Goal: Task Accomplishment & Management: Manage account settings

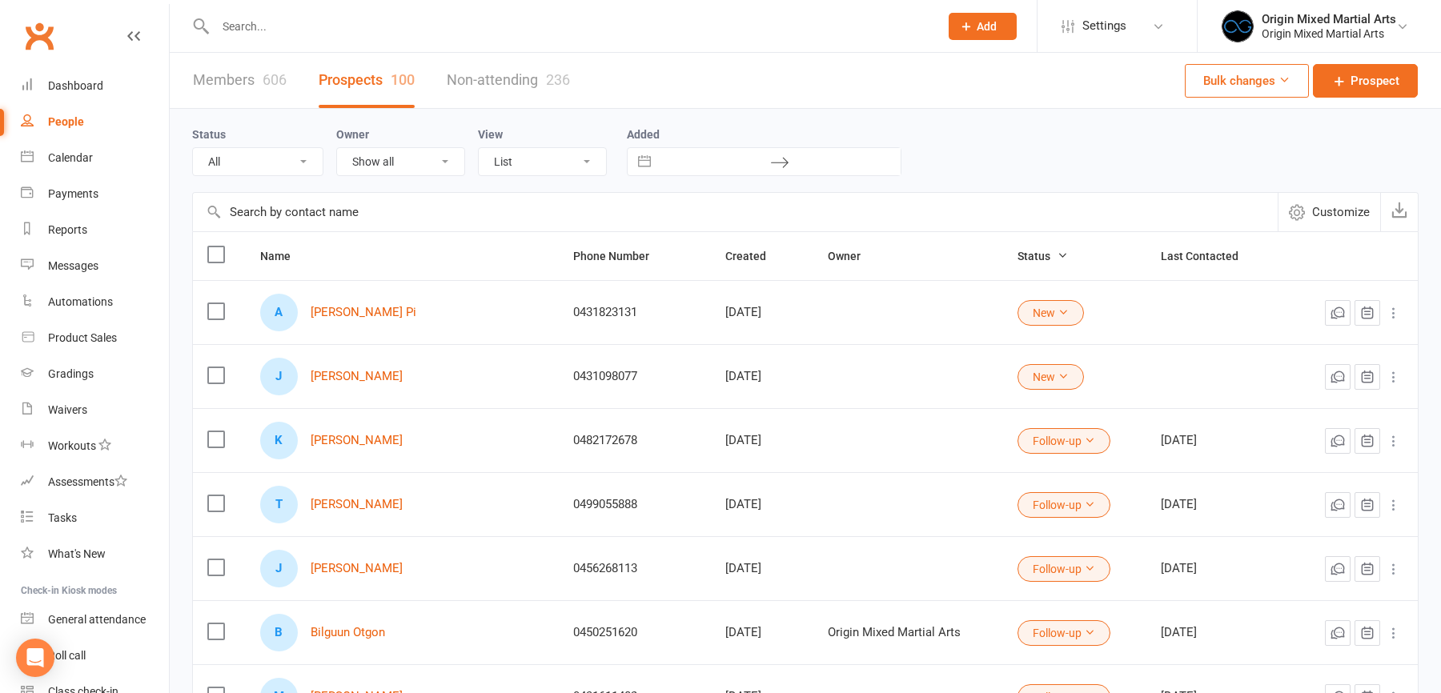
select select "100"
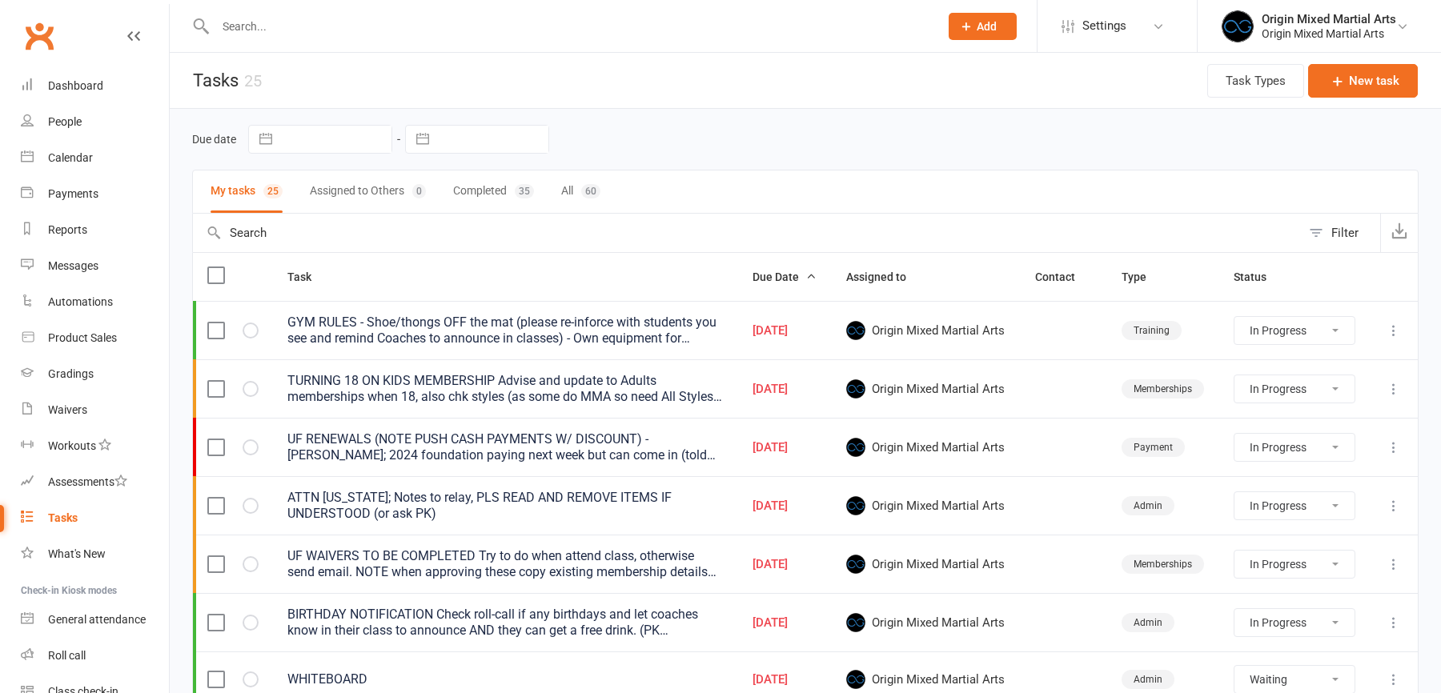
select select "started"
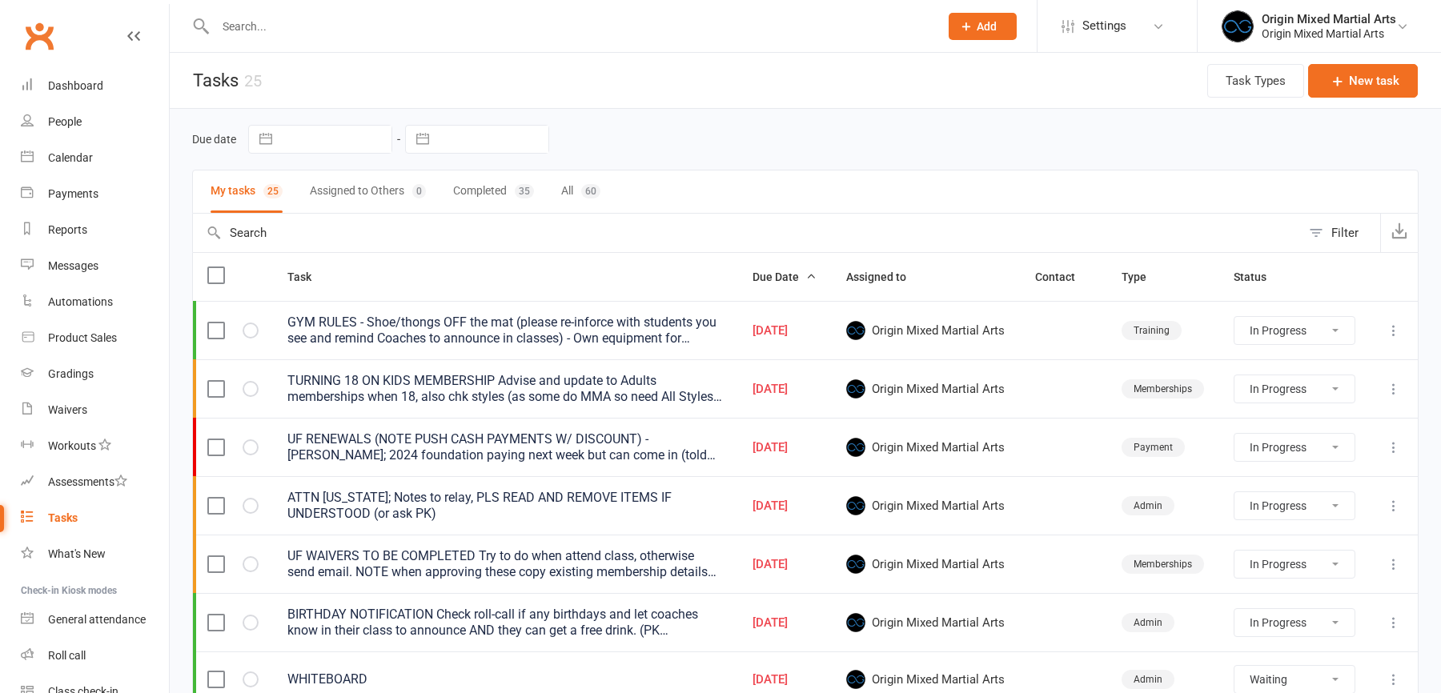
select select "started"
select select "waiting"
select select "started"
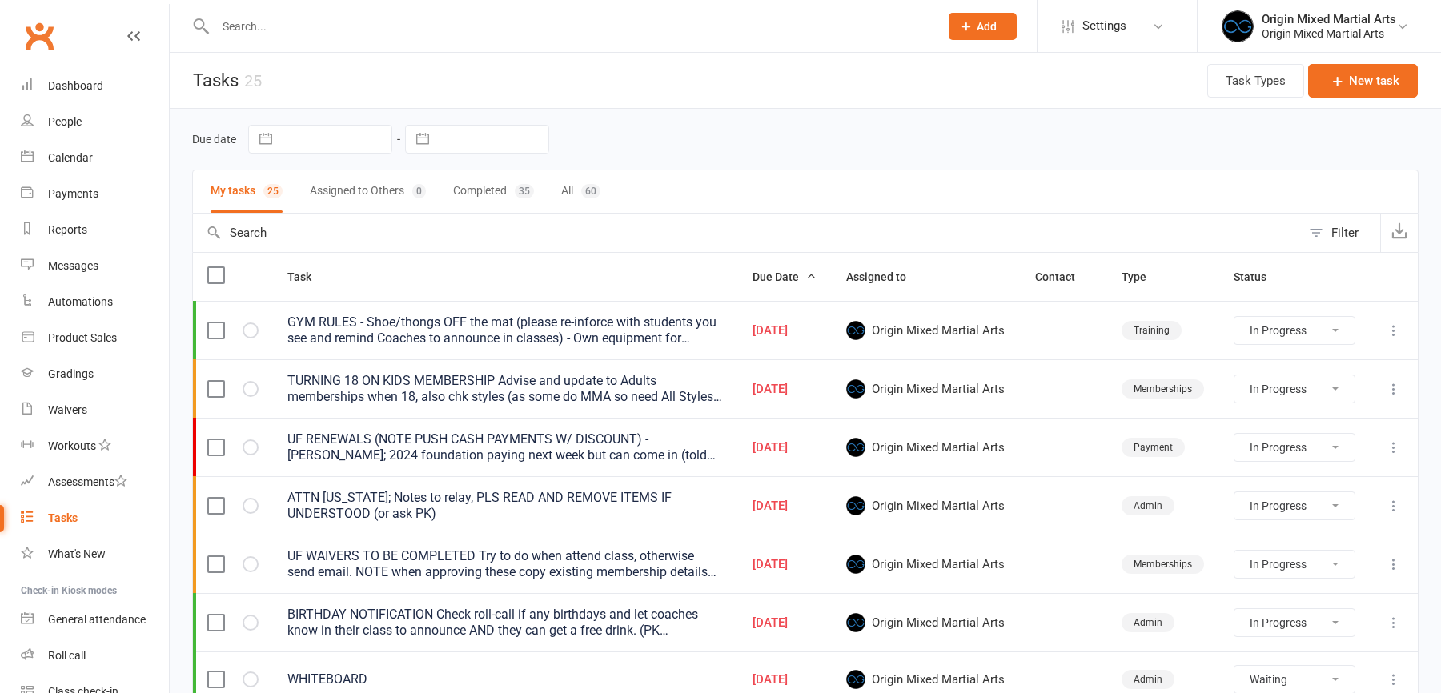
select select "started"
select select "waiting"
select select "started"
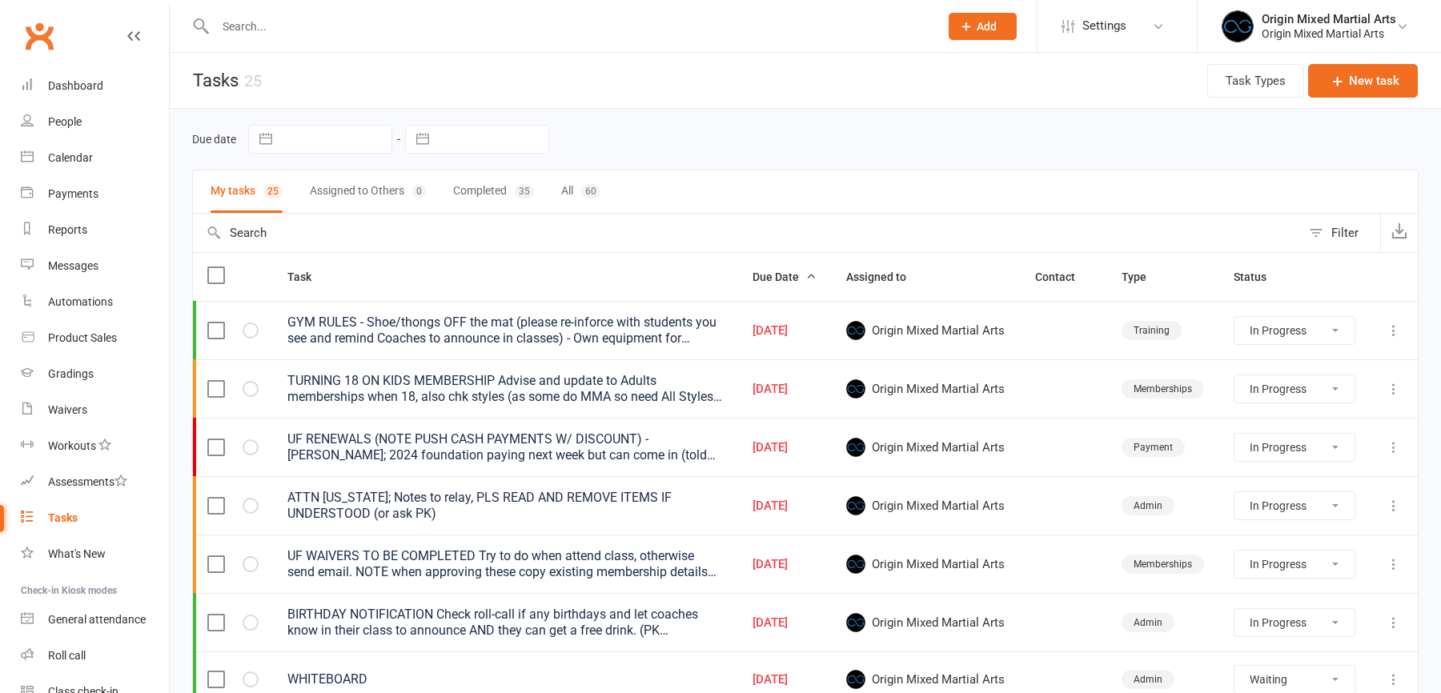
select select "waiting"
select select "started"
select select "waiting"
select select "started"
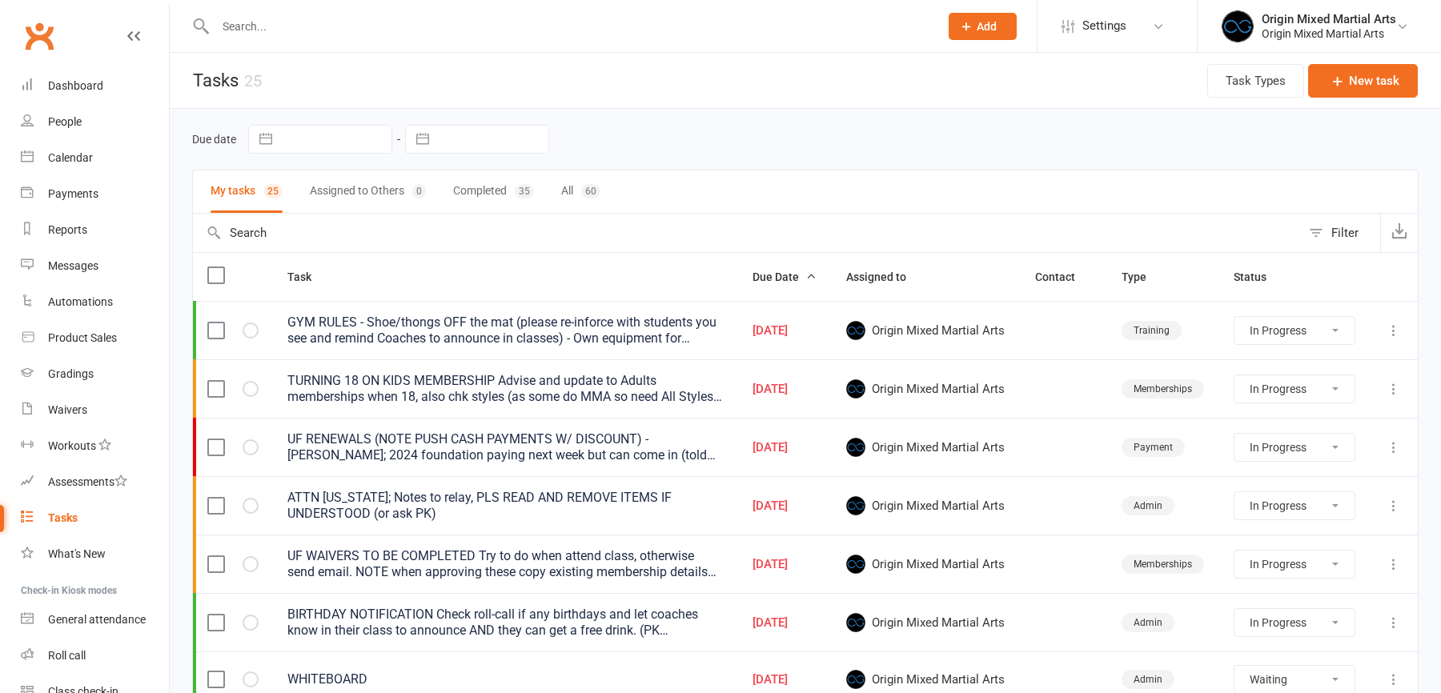
select select "started"
select select "waiting"
